Goal: Check status: Check status

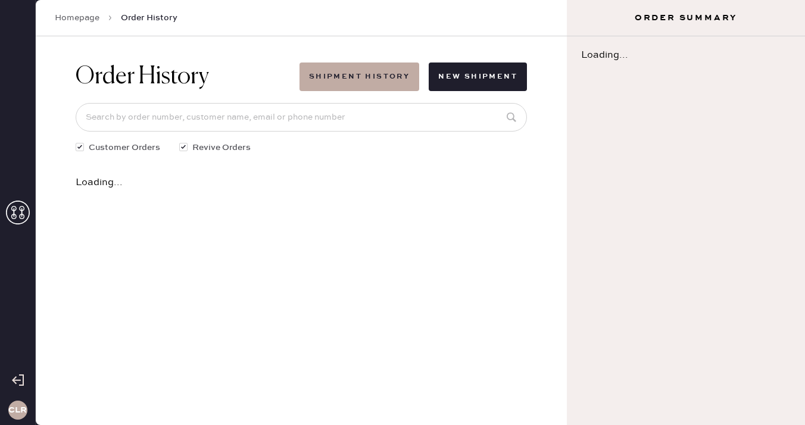
click at [19, 211] on icon at bounding box center [18, 213] width 24 height 24
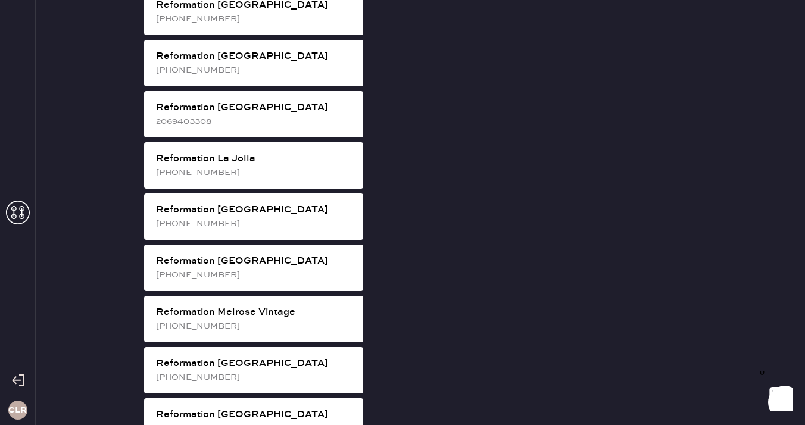
scroll to position [1045, 0]
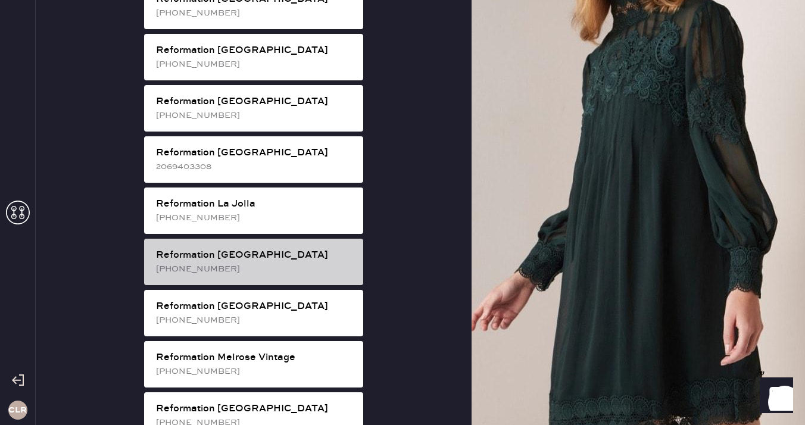
click at [263, 248] on div "Reformation [GEOGRAPHIC_DATA]" at bounding box center [255, 255] width 198 height 14
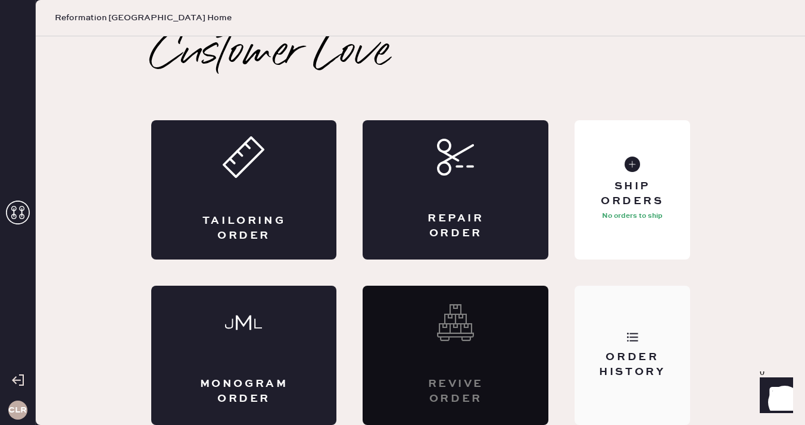
click at [669, 341] on div "Order History" at bounding box center [632, 355] width 115 height 139
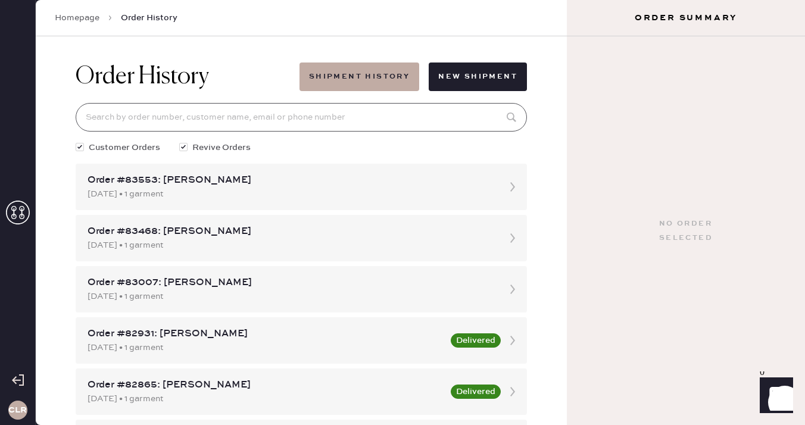
click at [293, 130] on input at bounding box center [301, 117] width 451 height 29
paste input "83007"
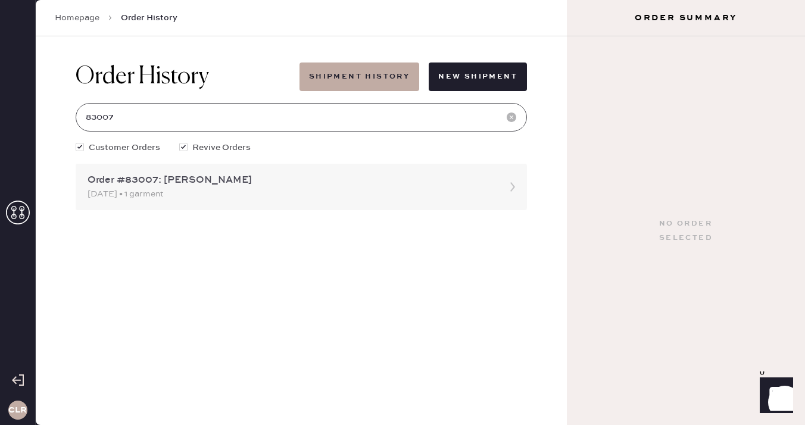
type input "83007"
click at [196, 201] on div "Order #83007: [PERSON_NAME] [DATE] • 1 garment" at bounding box center [301, 187] width 451 height 46
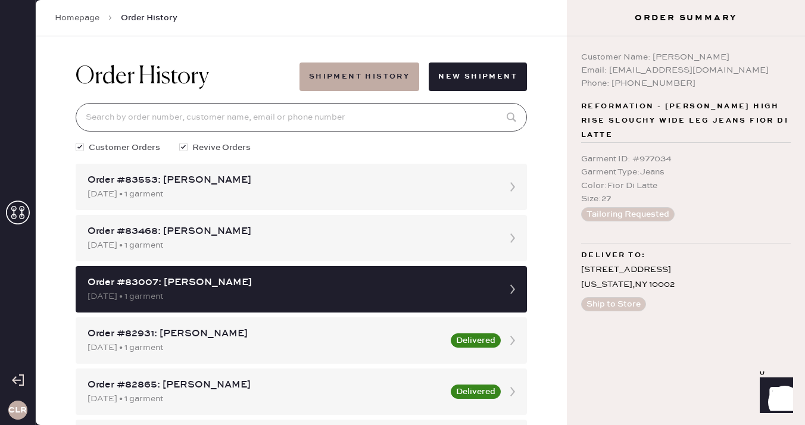
click at [166, 109] on input at bounding box center [301, 117] width 451 height 29
paste input "83007"
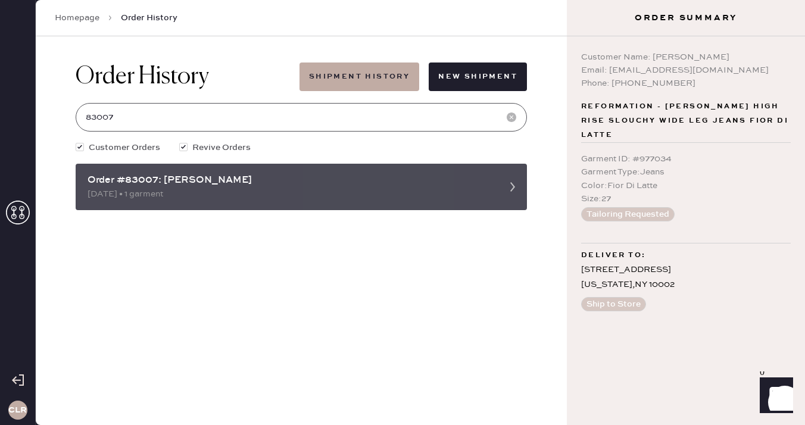
type input "83007"
click at [174, 181] on div "Order #83007: [PERSON_NAME]" at bounding box center [291, 180] width 406 height 14
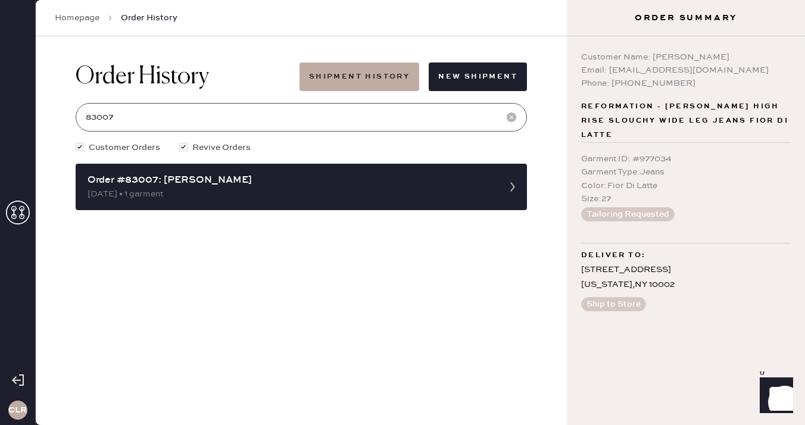
click at [194, 109] on input "83007" at bounding box center [301, 117] width 451 height 29
drag, startPoint x: 667, startPoint y: 285, endPoint x: 579, endPoint y: 268, distance: 89.8
click at [579, 268] on div "Customer Name: [PERSON_NAME] Email: [EMAIL_ADDRESS][DOMAIN_NAME] Phone: [PHONE_…" at bounding box center [686, 230] width 238 height 389
copy div "[STREET_ADDRESS][US_STATE]"
click at [663, 163] on div "Garment ID : # 977034" at bounding box center [686, 158] width 210 height 13
